Goal: Task Accomplishment & Management: Manage account settings

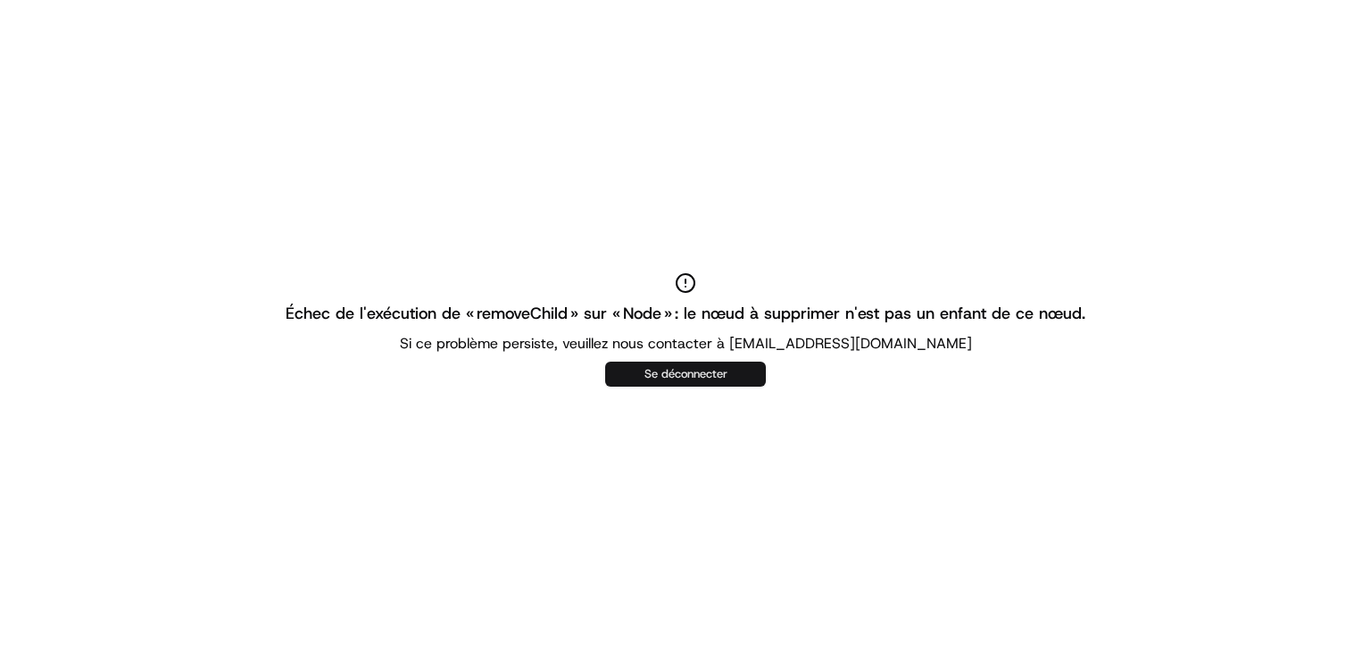
click at [633, 372] on button "Se déconnecter" at bounding box center [685, 373] width 161 height 25
